Goal: Check status: Check status

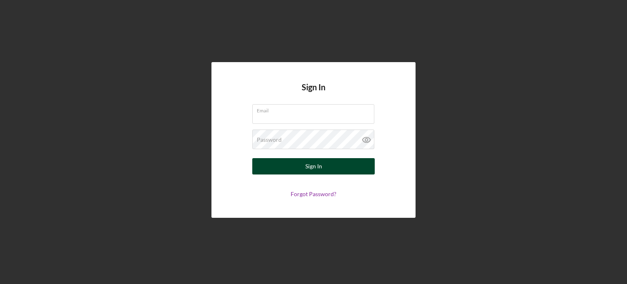
type input "[EMAIL_ADDRESS][DOMAIN_NAME]"
click at [348, 164] on button "Sign In" at bounding box center [313, 166] width 122 height 16
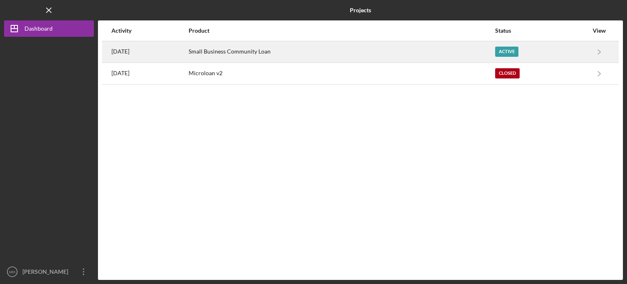
click at [352, 49] on div "Small Business Community Loan" at bounding box center [342, 52] width 306 height 20
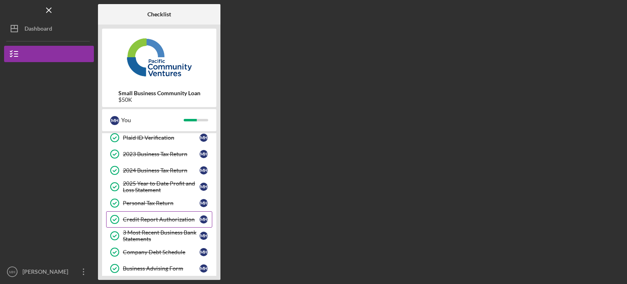
scroll to position [115, 0]
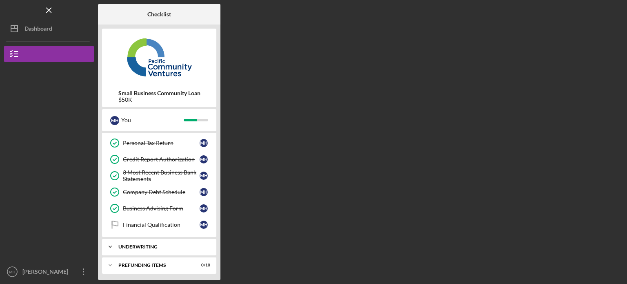
click at [151, 244] on div "Underwriting" at bounding box center [162, 246] width 88 height 5
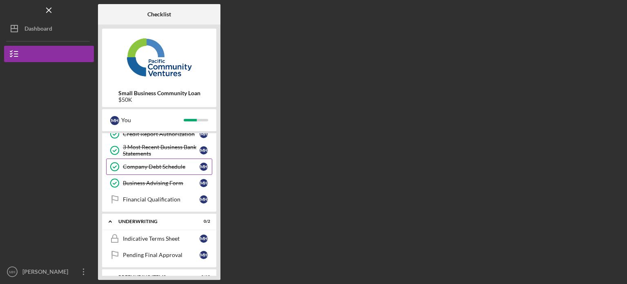
scroll to position [152, 0]
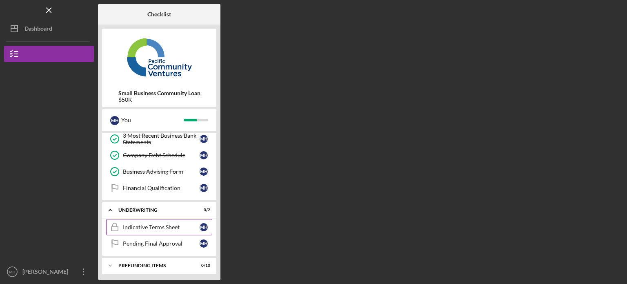
click at [168, 224] on div "Indicative Terms Sheet" at bounding box center [161, 227] width 77 height 7
